Goal: Transaction & Acquisition: Purchase product/service

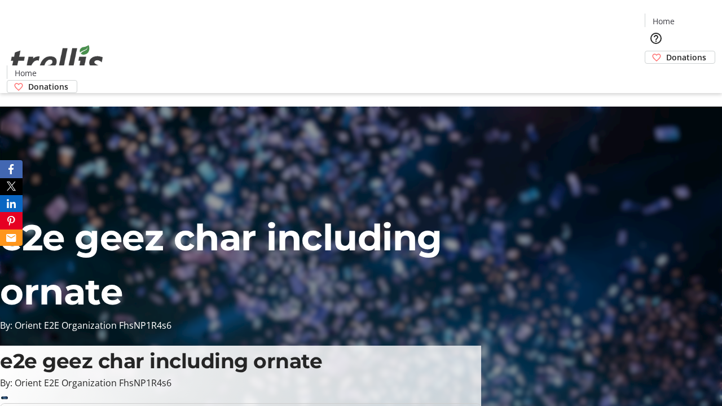
click at [666, 51] on span "Donations" at bounding box center [686, 57] width 40 height 12
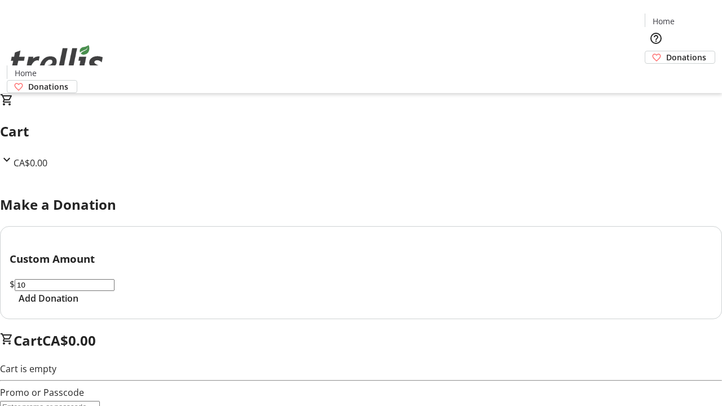
click at [78, 305] on span "Add Donation" at bounding box center [49, 299] width 60 height 14
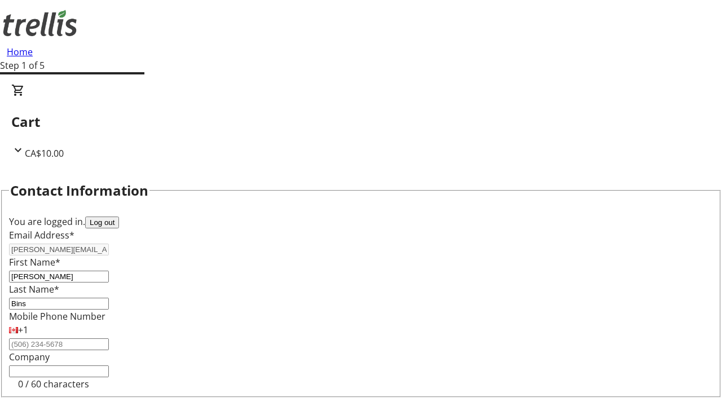
select select "BC"
select select "CA"
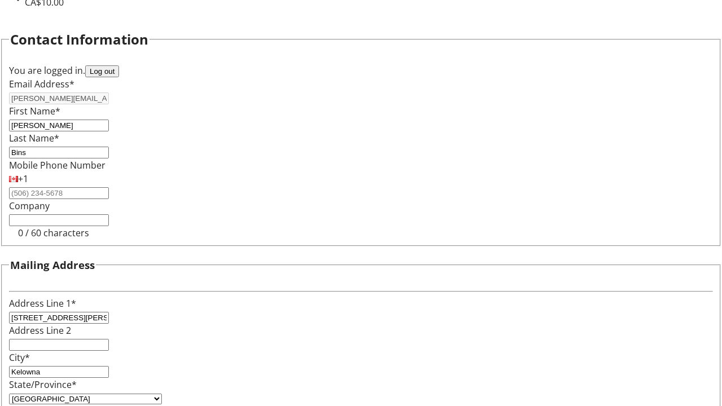
type input "V1Y 0C2"
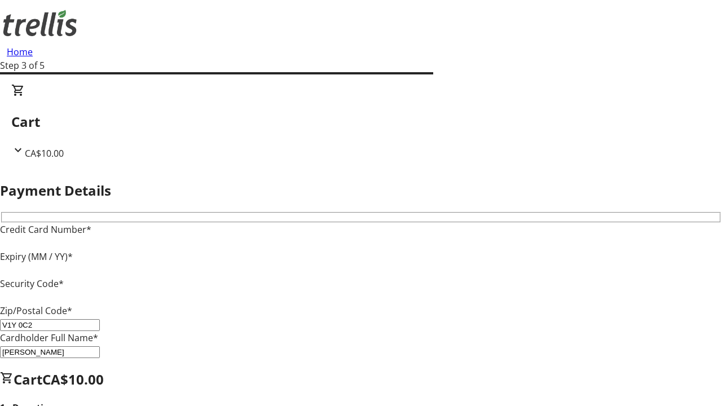
type input "V1Y 0C2"
